Goal: Use online tool/utility: Utilize a website feature to perform a specific function

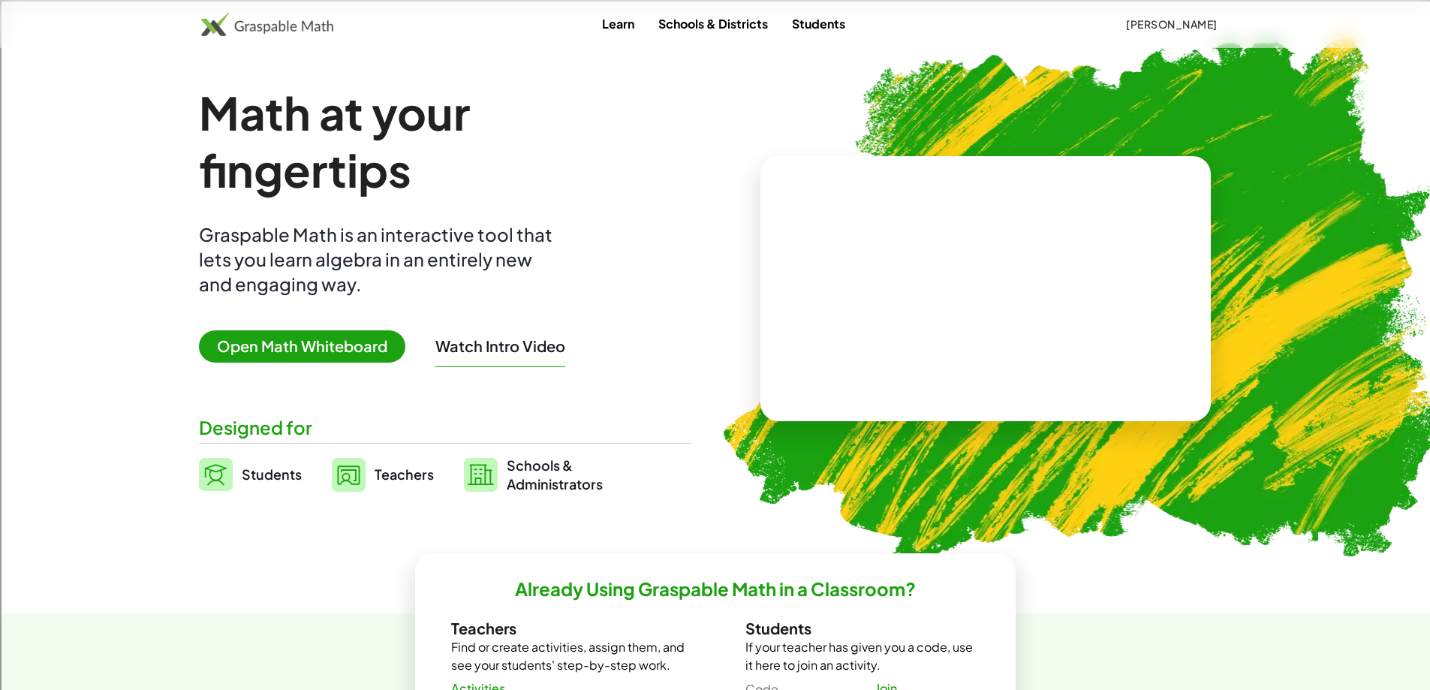
click at [300, 347] on span "Open Math Whiteboard" at bounding box center [302, 346] width 206 height 32
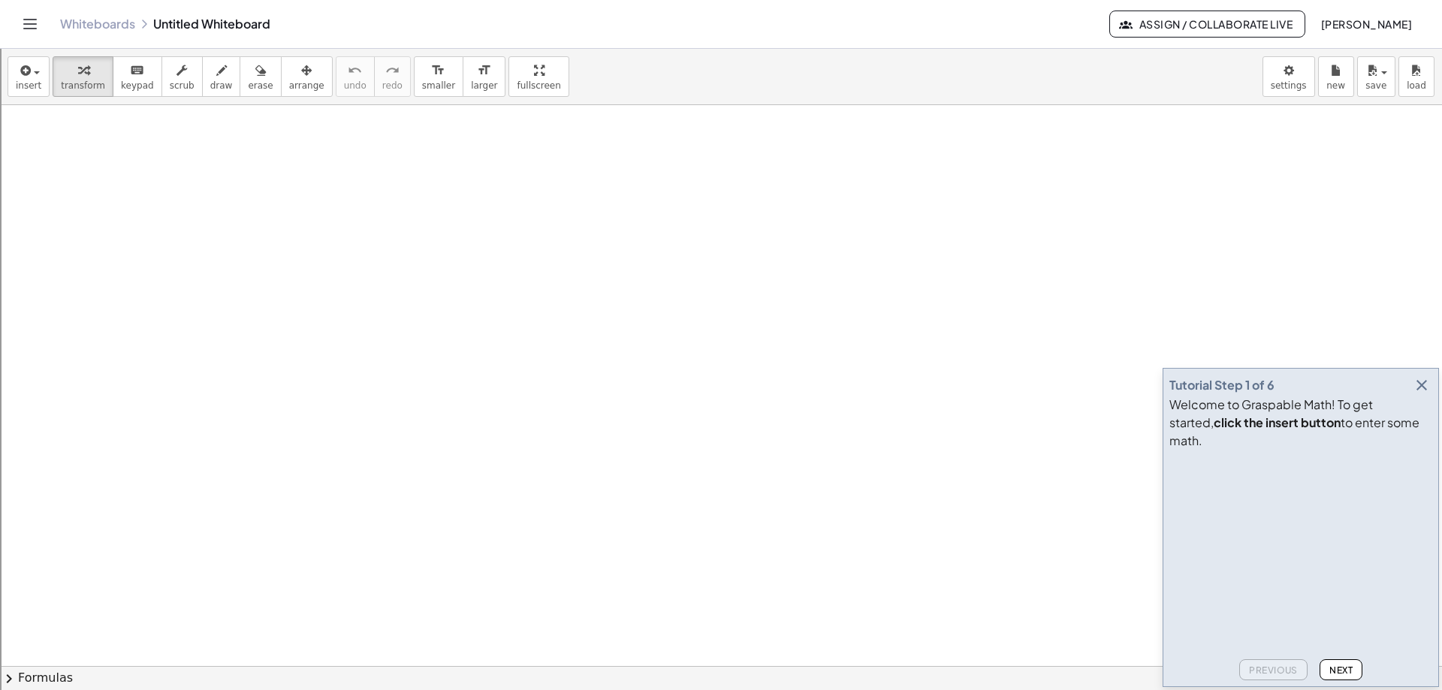
click at [1421, 394] on icon "button" at bounding box center [1421, 385] width 18 height 18
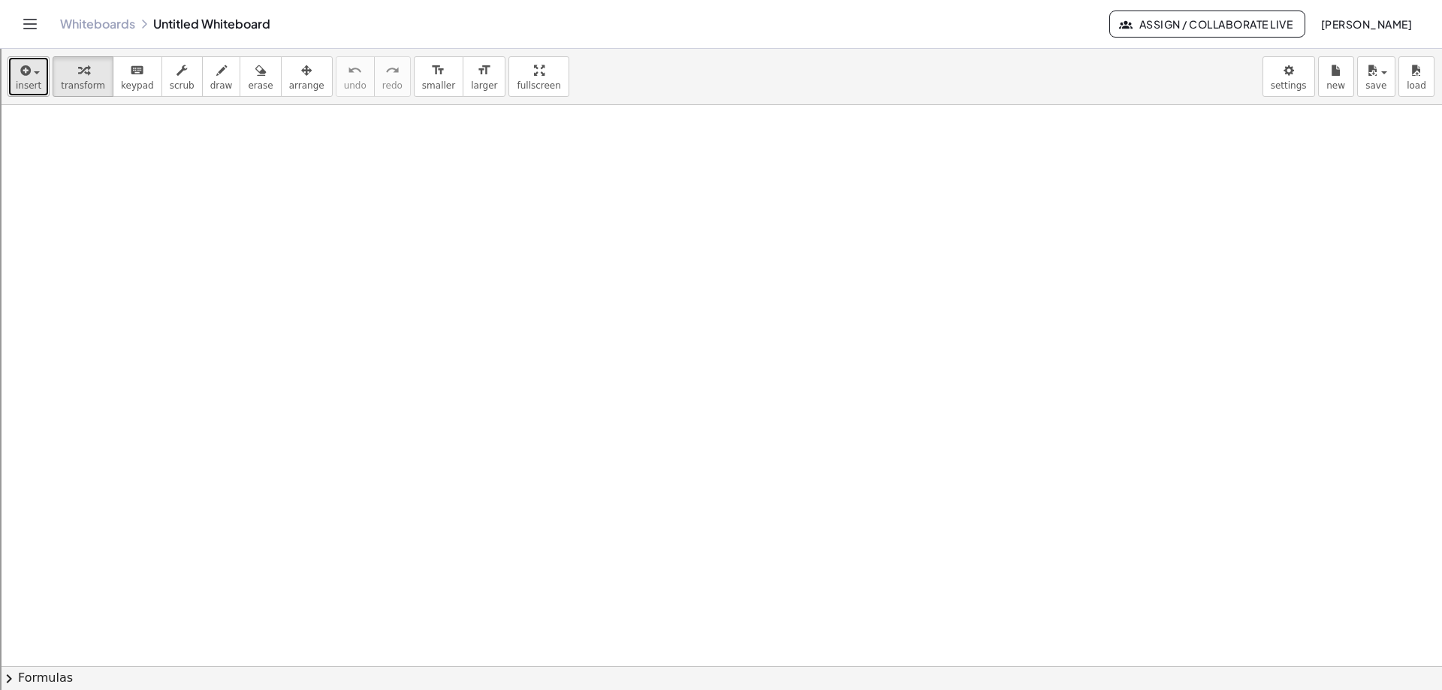
click at [20, 74] on icon "button" at bounding box center [24, 71] width 14 height 18
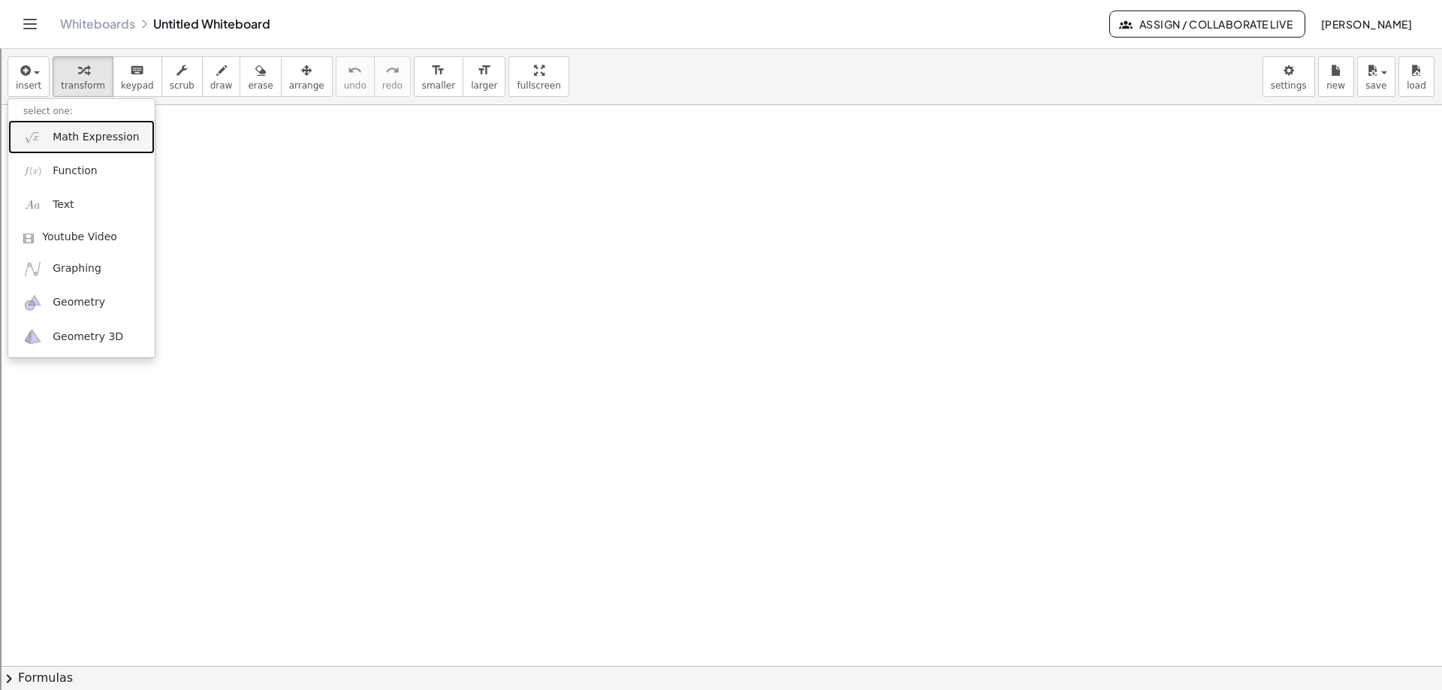
click at [77, 141] on span "Math Expression" at bounding box center [96, 137] width 86 height 15
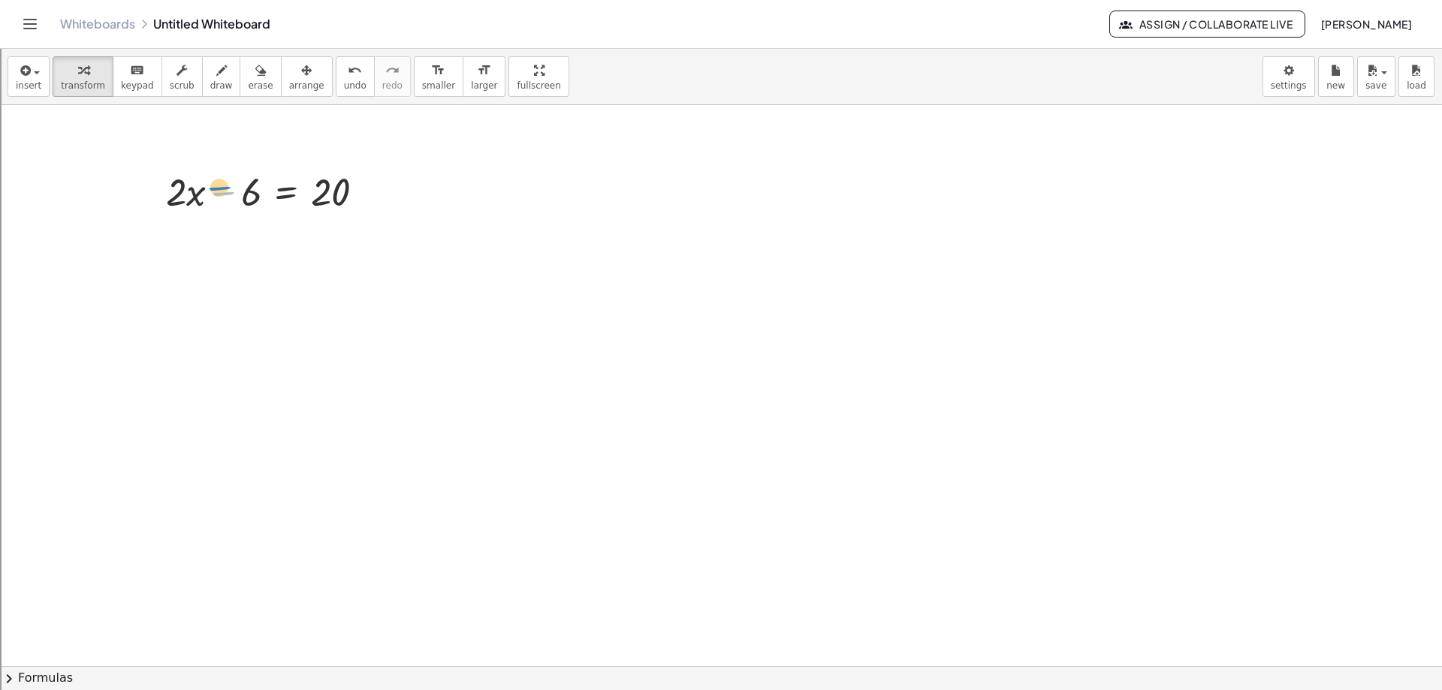
drag, startPoint x: 240, startPoint y: 190, endPoint x: 236, endPoint y: 183, distance: 7.7
click at [234, 183] on div at bounding box center [270, 190] width 225 height 51
drag, startPoint x: 250, startPoint y: 191, endPoint x: 402, endPoint y: 197, distance: 151.8
click at [368, 249] on div at bounding box center [270, 241] width 337 height 51
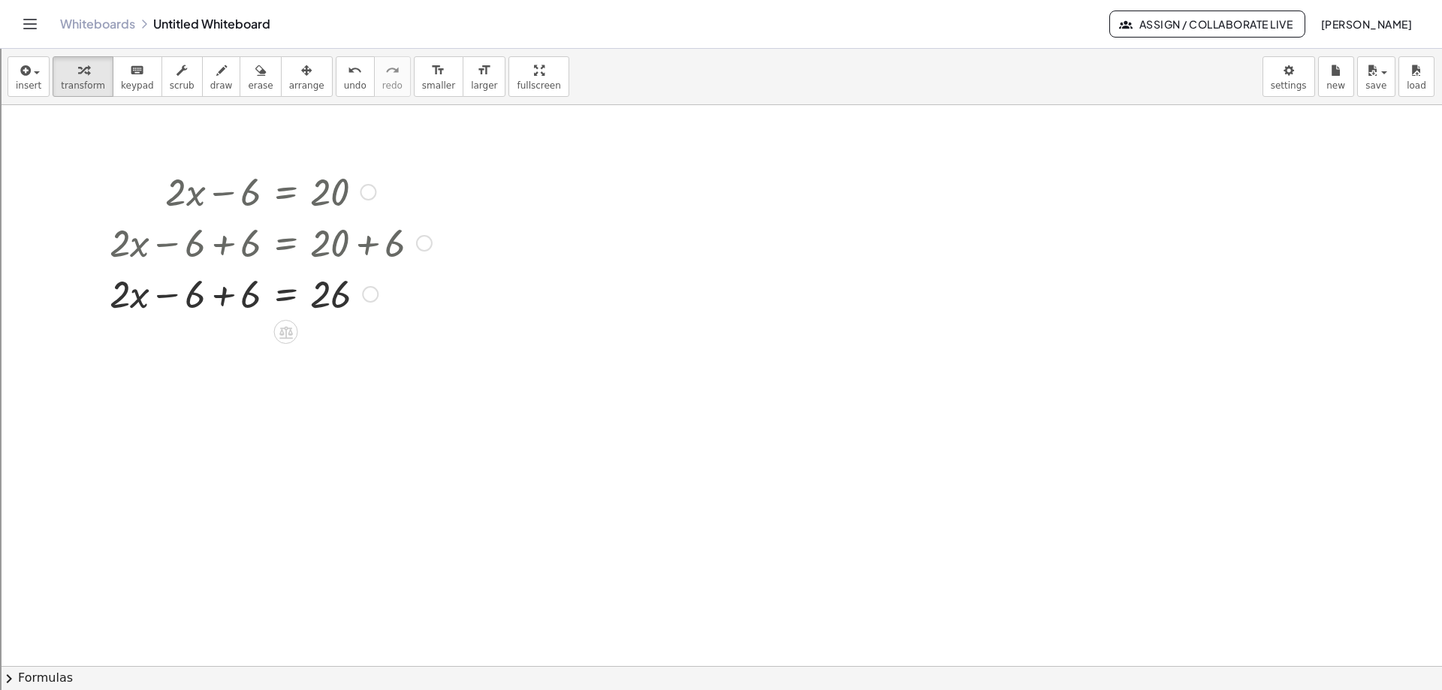
click at [220, 299] on div at bounding box center [270, 292] width 337 height 51
drag, startPoint x: 229, startPoint y: 297, endPoint x: 323, endPoint y: 339, distance: 103.1
click at [233, 358] on div at bounding box center [270, 355] width 337 height 75
click at [337, 433] on div at bounding box center [270, 430] width 337 height 75
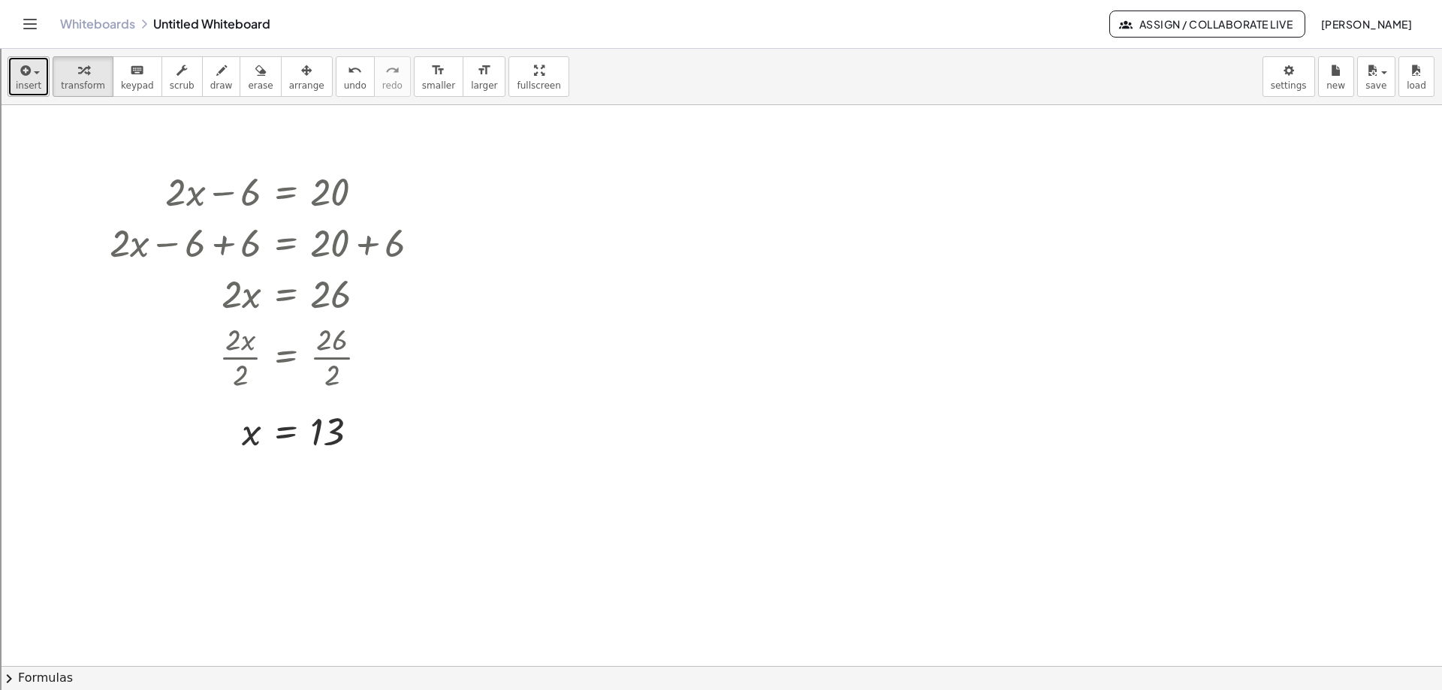
click at [23, 84] on span "insert" at bounding box center [29, 85] width 26 height 11
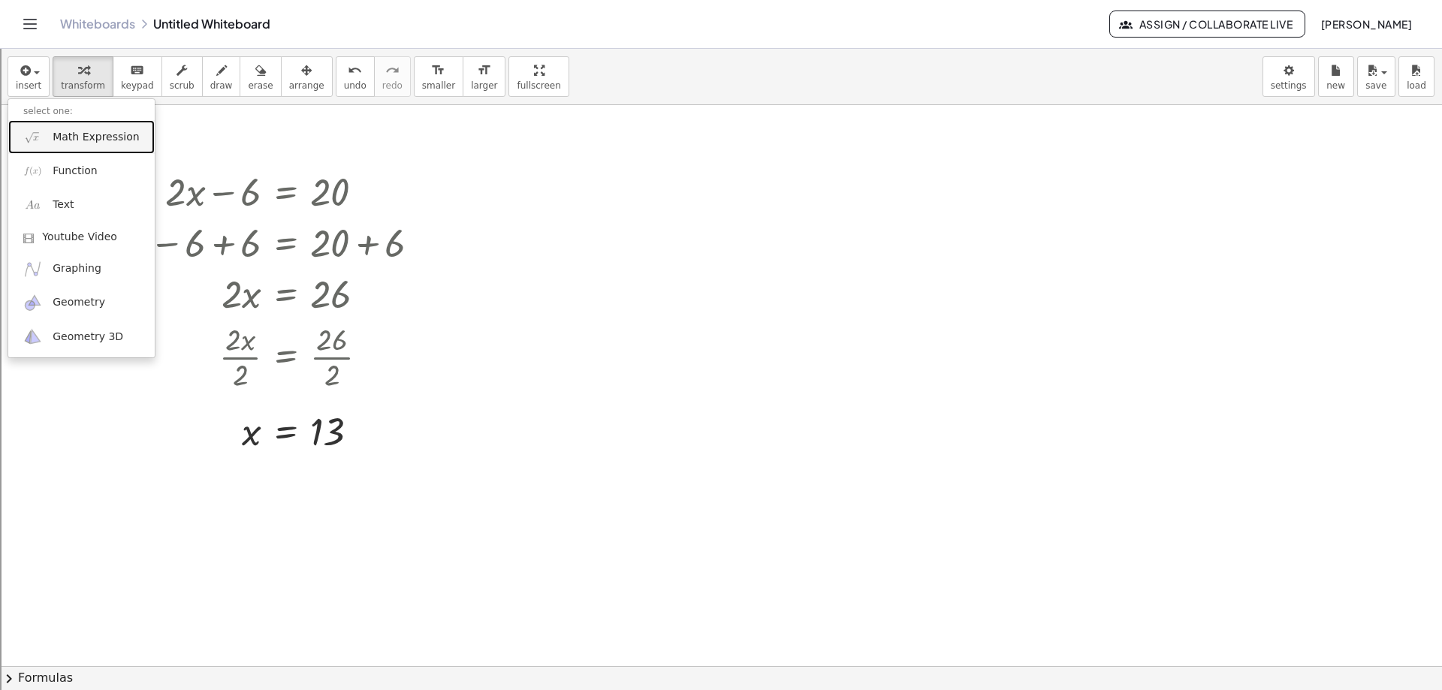
click at [92, 143] on span "Math Expression" at bounding box center [96, 137] width 86 height 15
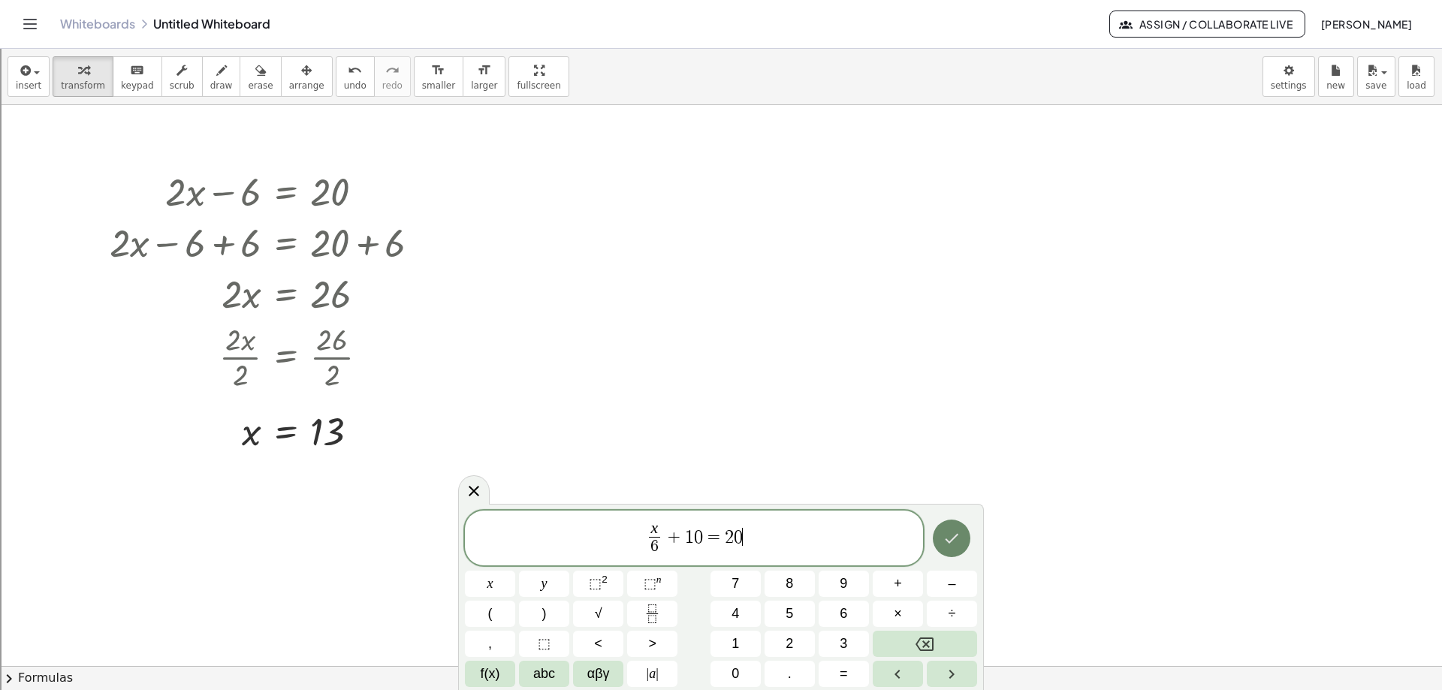
click at [963, 538] on button "Done" at bounding box center [951, 539] width 38 height 38
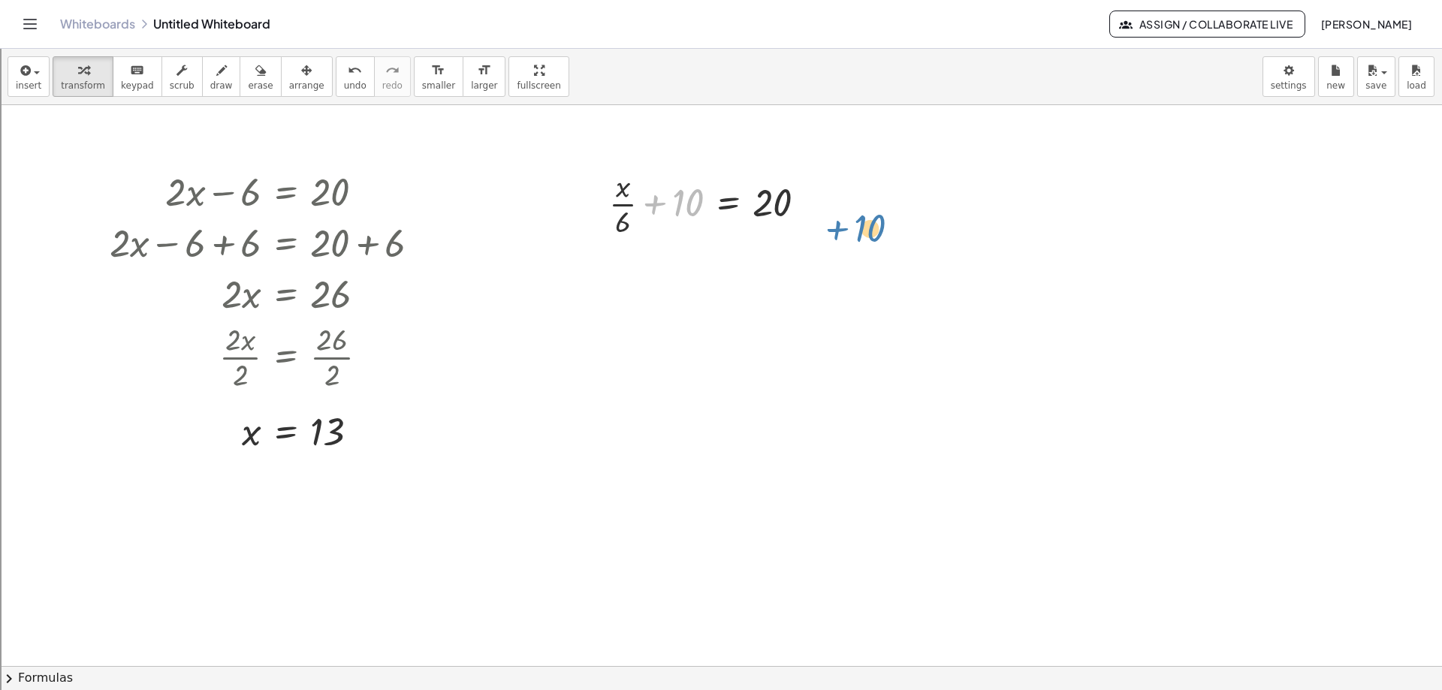
drag, startPoint x: 681, startPoint y: 209, endPoint x: 865, endPoint y: 227, distance: 184.8
drag, startPoint x: 681, startPoint y: 203, endPoint x: 827, endPoint y: 211, distance: 146.6
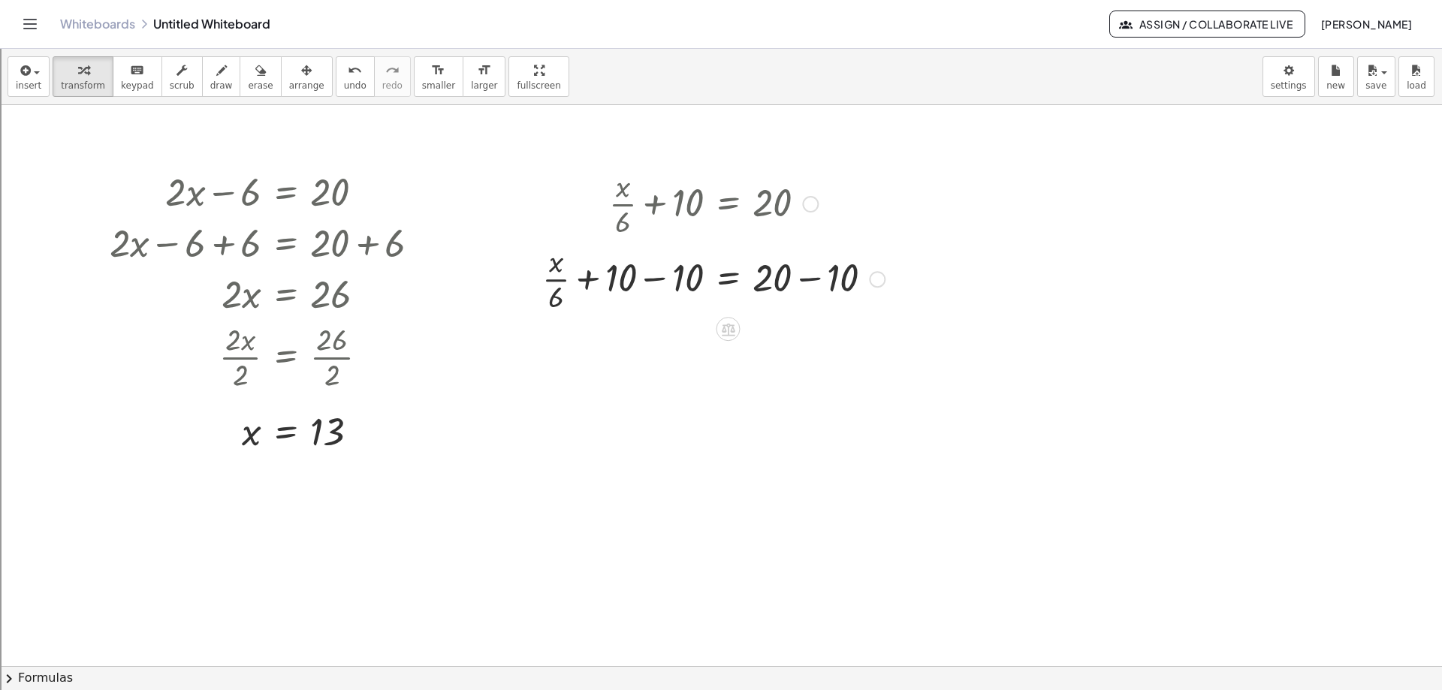
click at [803, 275] on div at bounding box center [713, 277] width 357 height 75
click at [655, 351] on div at bounding box center [713, 352] width 357 height 75
drag, startPoint x: 682, startPoint y: 372, endPoint x: 786, endPoint y: 348, distance: 106.5
click at [679, 432] on div at bounding box center [713, 427] width 357 height 75
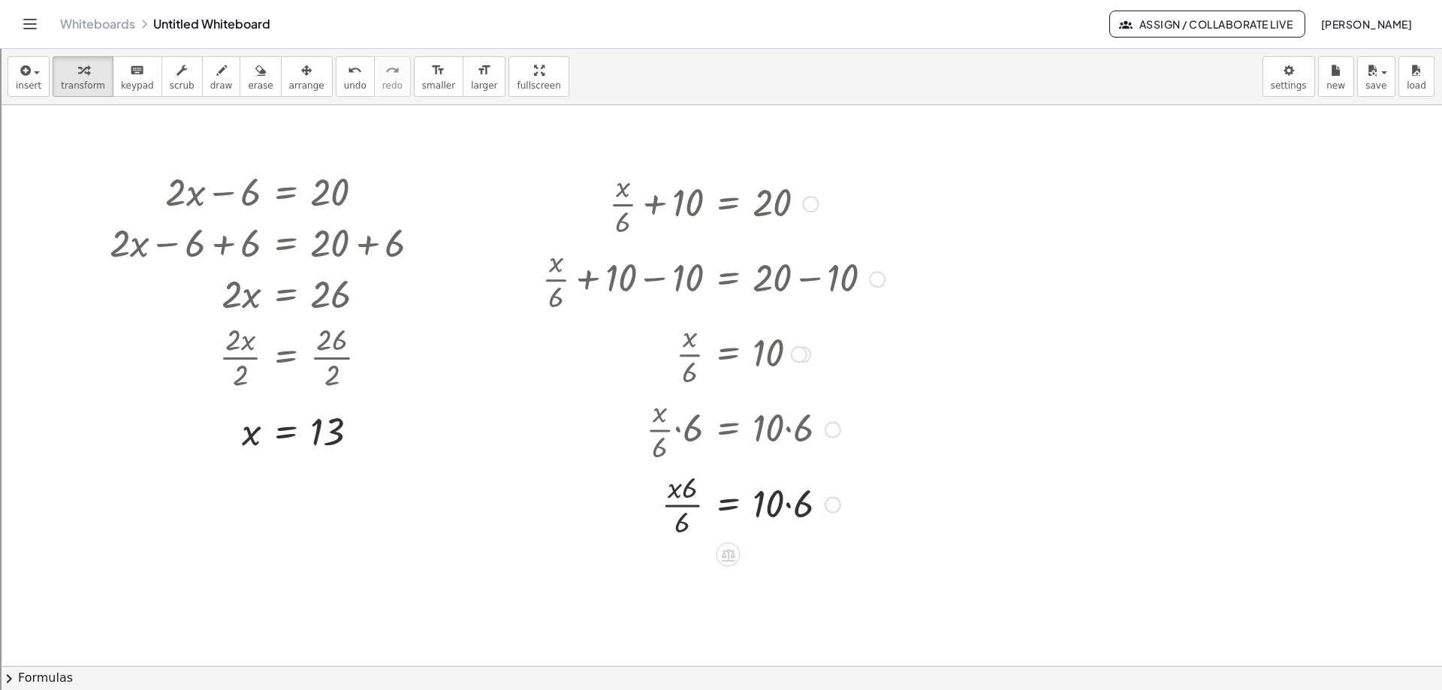
click at [689, 496] on div at bounding box center [713, 503] width 357 height 75
click at [690, 504] on div at bounding box center [713, 503] width 357 height 75
click at [688, 487] on div at bounding box center [713, 503] width 357 height 75
click at [686, 508] on div at bounding box center [713, 503] width 357 height 75
click at [682, 494] on div at bounding box center [713, 503] width 357 height 75
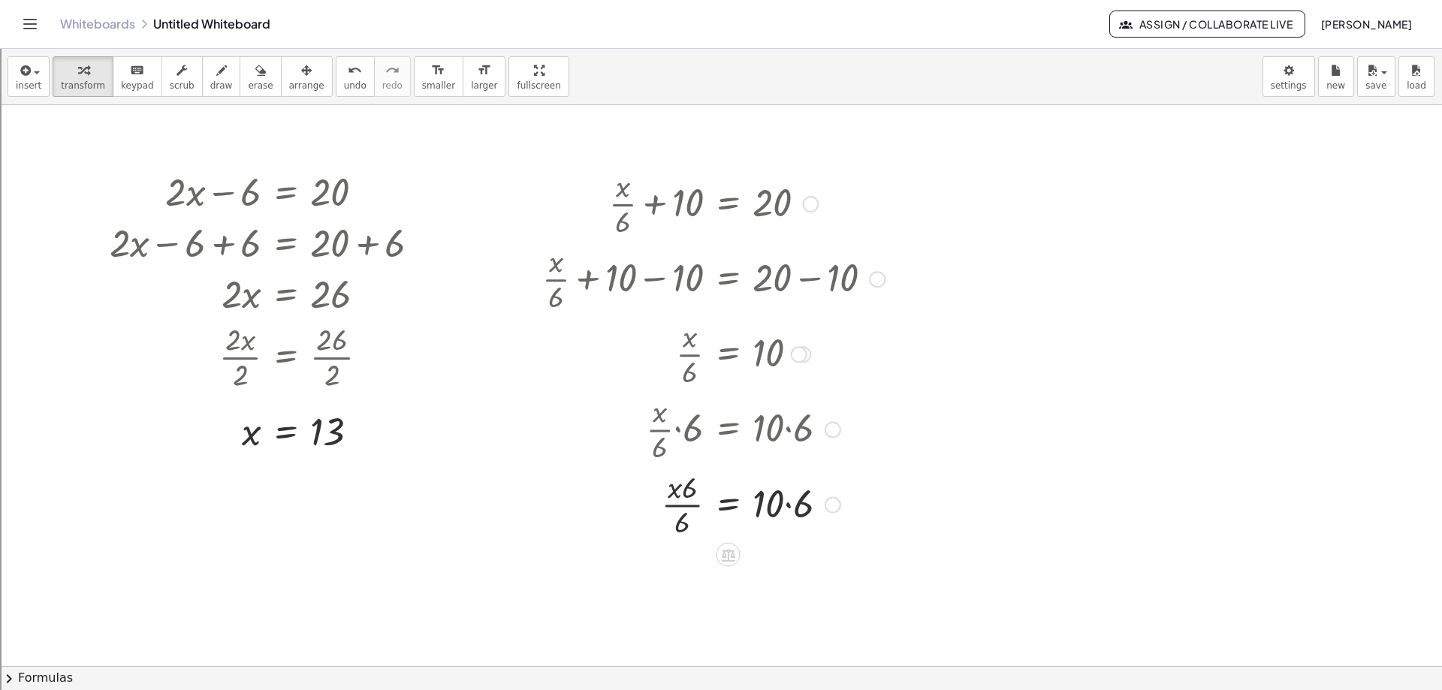
drag, startPoint x: 689, startPoint y: 431, endPoint x: 650, endPoint y: 428, distance: 39.2
click at [650, 428] on div at bounding box center [706, 427] width 373 height 75
drag, startPoint x: 692, startPoint y: 430, endPoint x: 625, endPoint y: 426, distance: 67.7
click at [625, 426] on div at bounding box center [706, 427] width 373 height 75
click at [670, 509] on div at bounding box center [713, 503] width 357 height 75
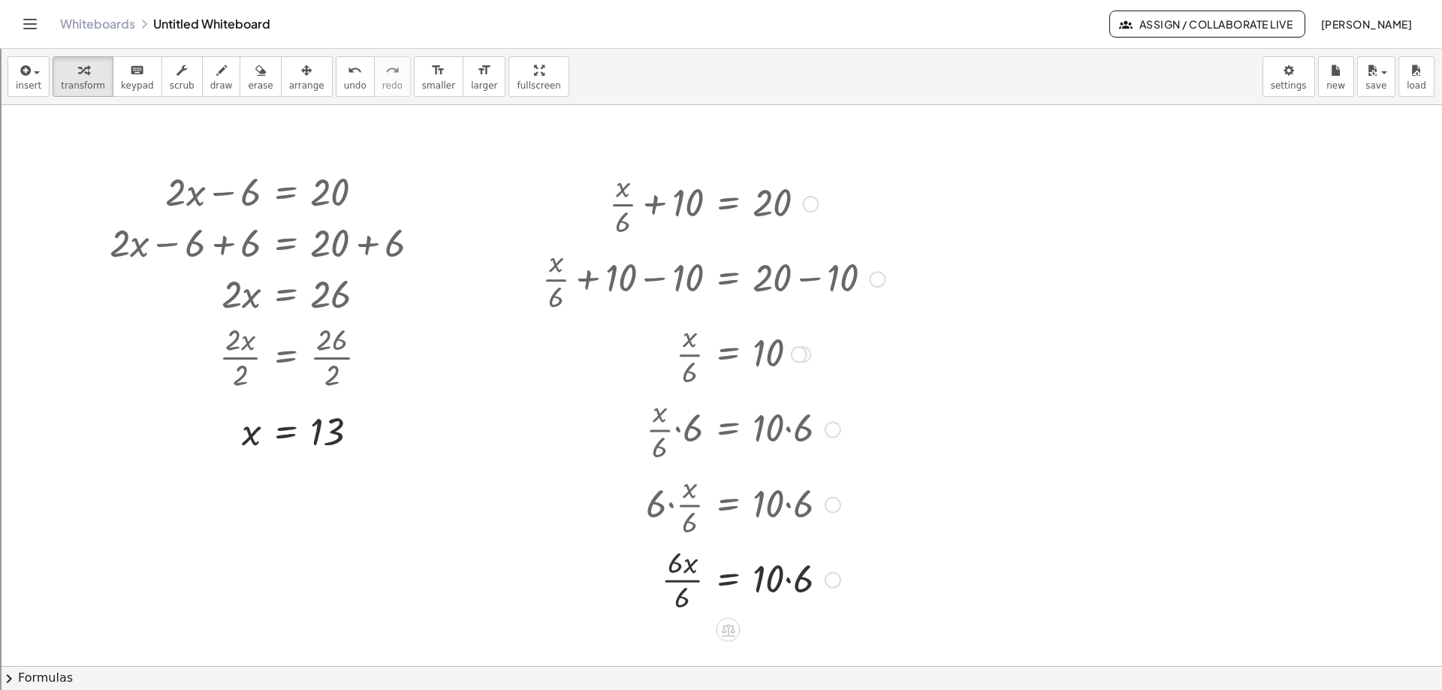
click at [674, 571] on div at bounding box center [713, 578] width 357 height 75
click at [679, 584] on div at bounding box center [713, 578] width 357 height 75
click at [680, 580] on div at bounding box center [713, 578] width 357 height 51
click at [788, 583] on div at bounding box center [713, 578] width 357 height 51
